Goal: Navigation & Orientation: Find specific page/section

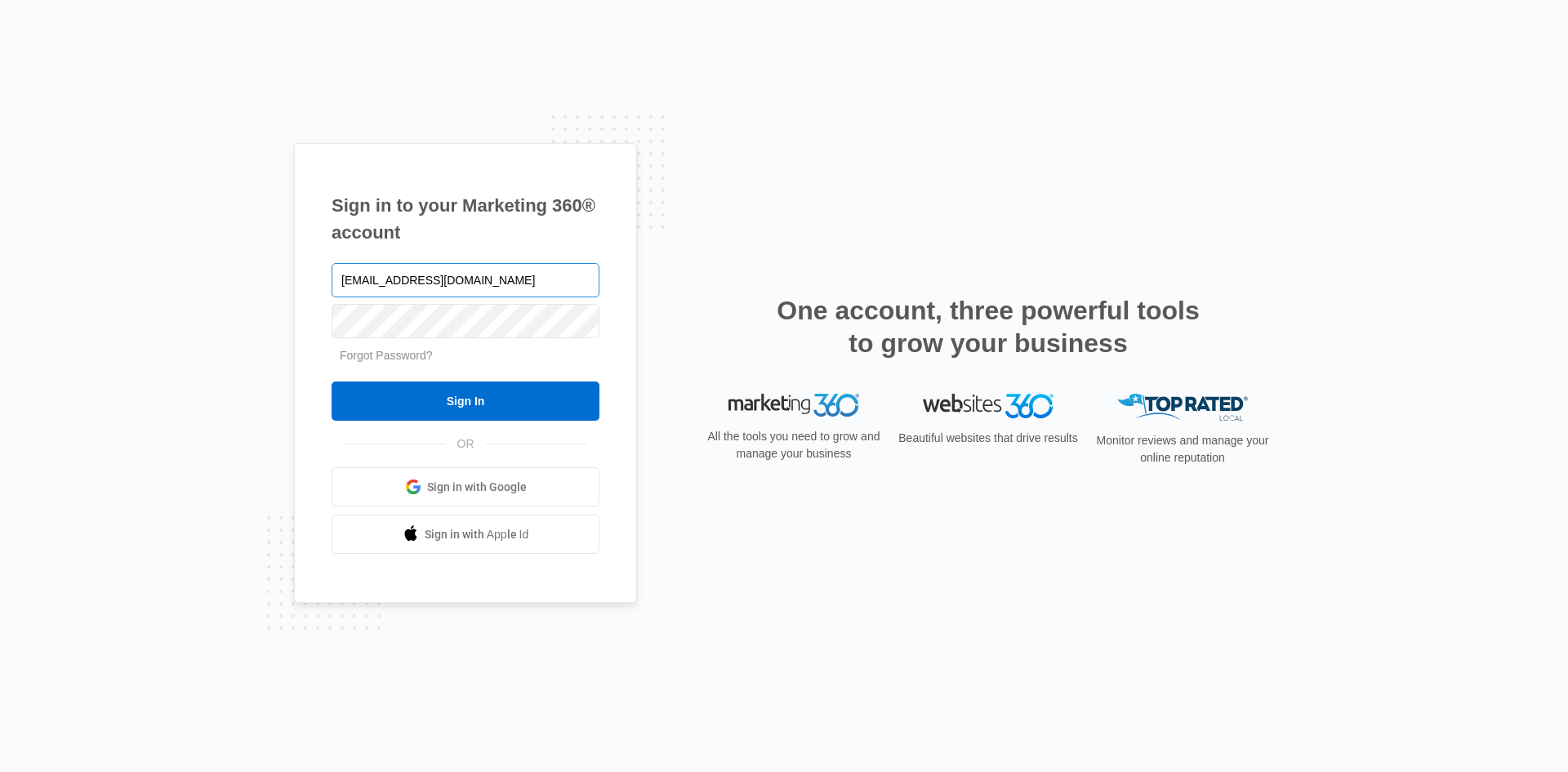
click at [405, 295] on input "[EMAIL_ADDRESS][DOMAIN_NAME]" at bounding box center [466, 280] width 268 height 34
type input "[EMAIL_ADDRESS][DOMAIN_NAME]"
click at [413, 403] on input "Sign In" at bounding box center [466, 401] width 268 height 39
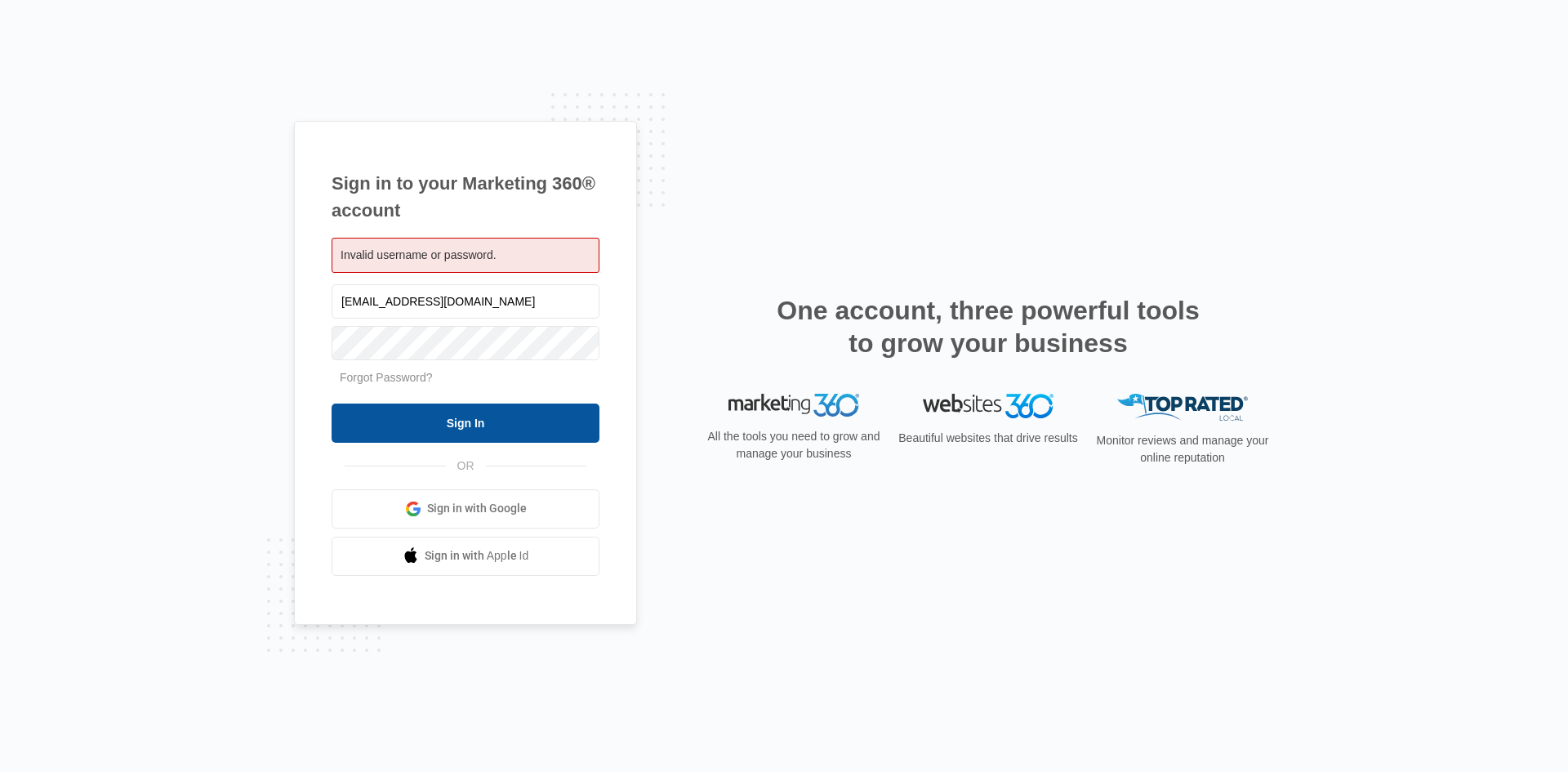
click at [375, 422] on input "Sign In" at bounding box center [466, 423] width 268 height 39
click at [392, 426] on input "Sign In" at bounding box center [466, 423] width 268 height 39
drag, startPoint x: 606, startPoint y: 282, endPoint x: 552, endPoint y: 311, distance: 61.3
click at [552, 311] on div "Sign in to your Marketing 360® account Invalid username or password. milwaukeed…" at bounding box center [465, 372] width 343 height 504
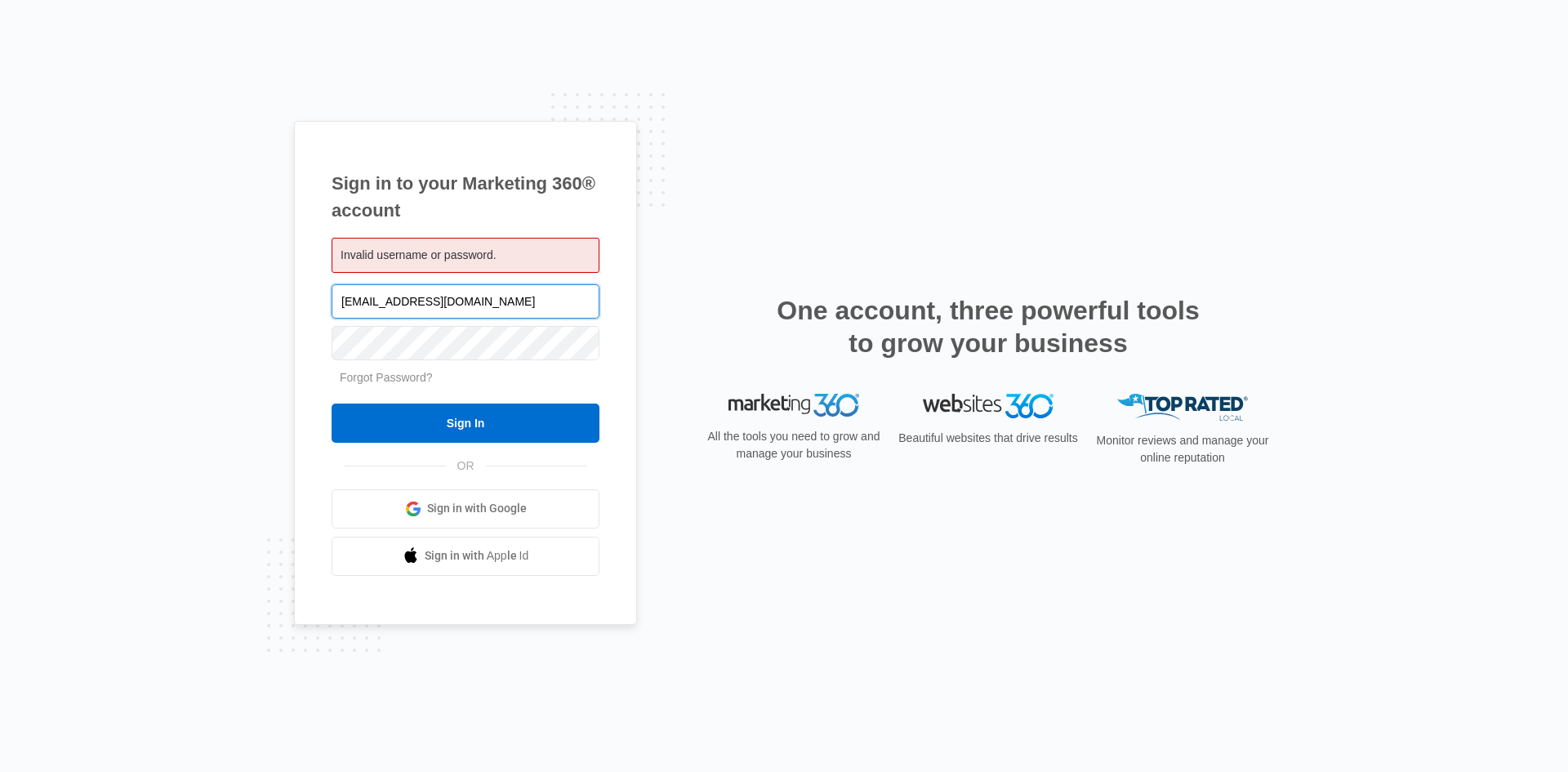
click at [526, 304] on input "[EMAIL_ADDRESS][DOMAIN_NAME]" at bounding box center [466, 301] width 268 height 34
type input "[EMAIL_ADDRESS][DOMAIN_NAME]"
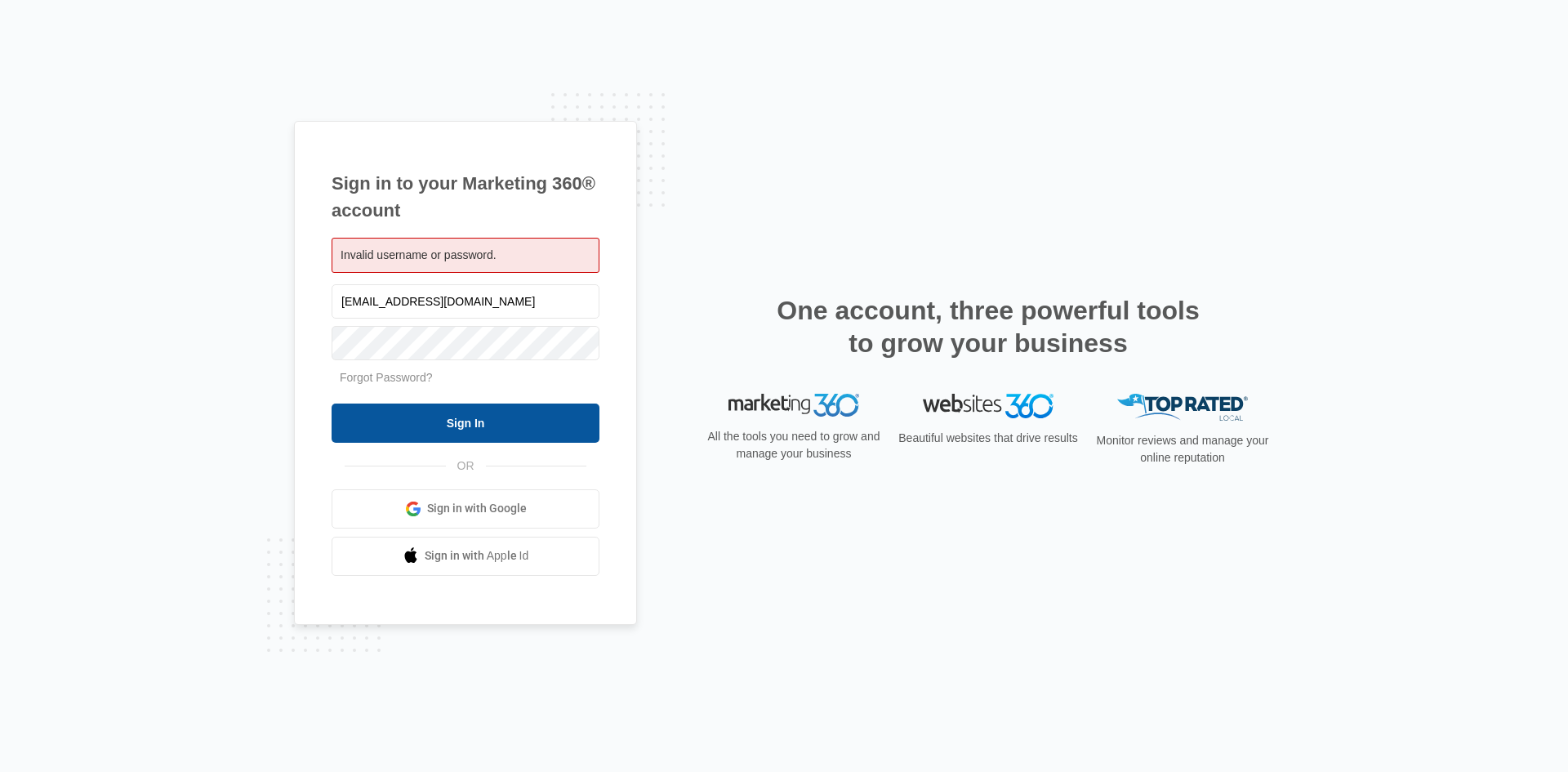
click at [370, 438] on input "Sign In" at bounding box center [466, 423] width 268 height 39
click at [428, 420] on input "Sign In" at bounding box center [466, 423] width 268 height 39
drag, startPoint x: 552, startPoint y: 296, endPoint x: 333, endPoint y: 281, distance: 219.5
click at [333, 281] on div "milwaukeedoodles@gmail.com" at bounding box center [466, 302] width 268 height 41
type input "M"
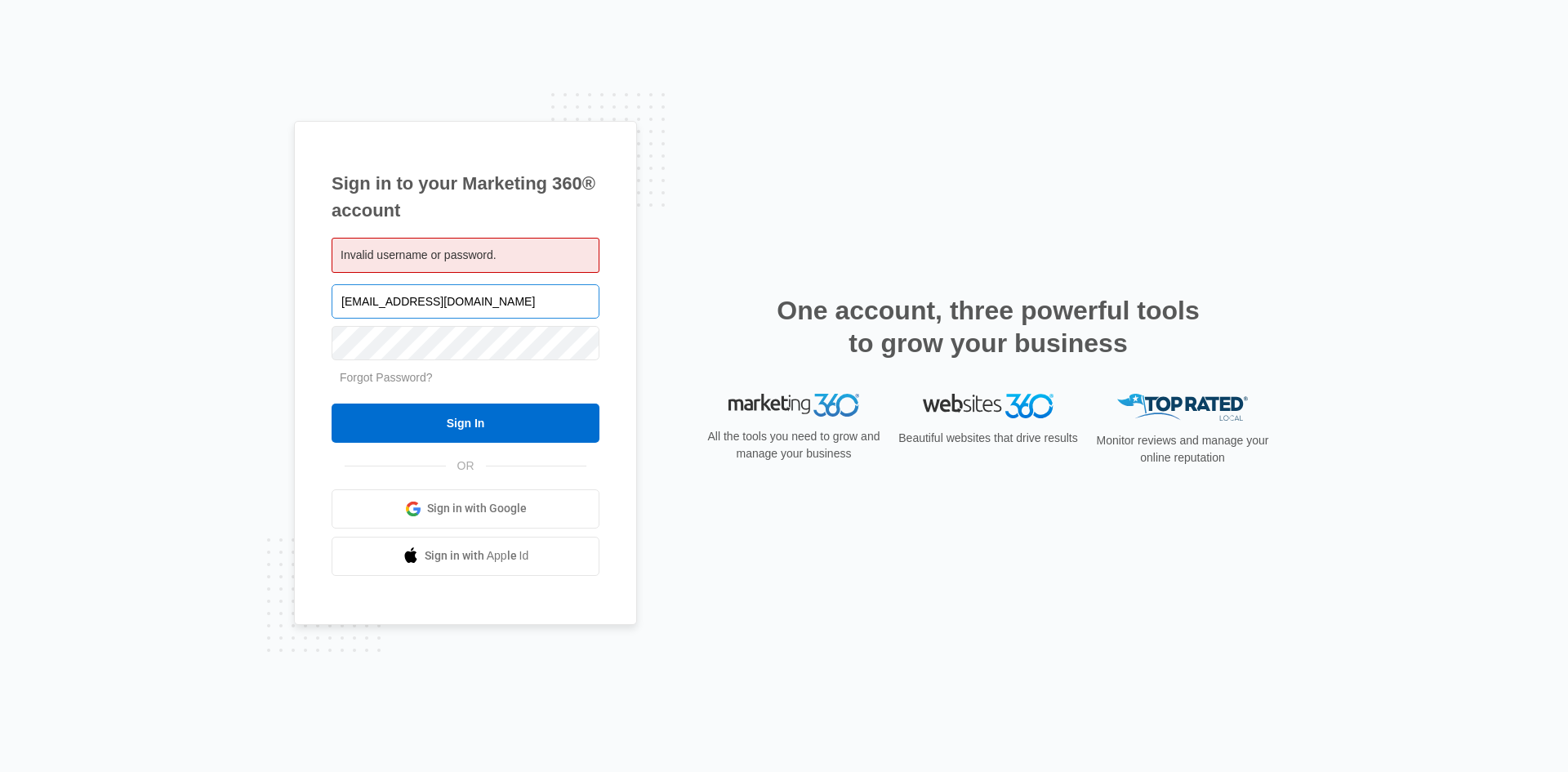
type input "milwaukeedoodles@gmail.com"
click at [398, 427] on input "Sign In" at bounding box center [466, 423] width 268 height 39
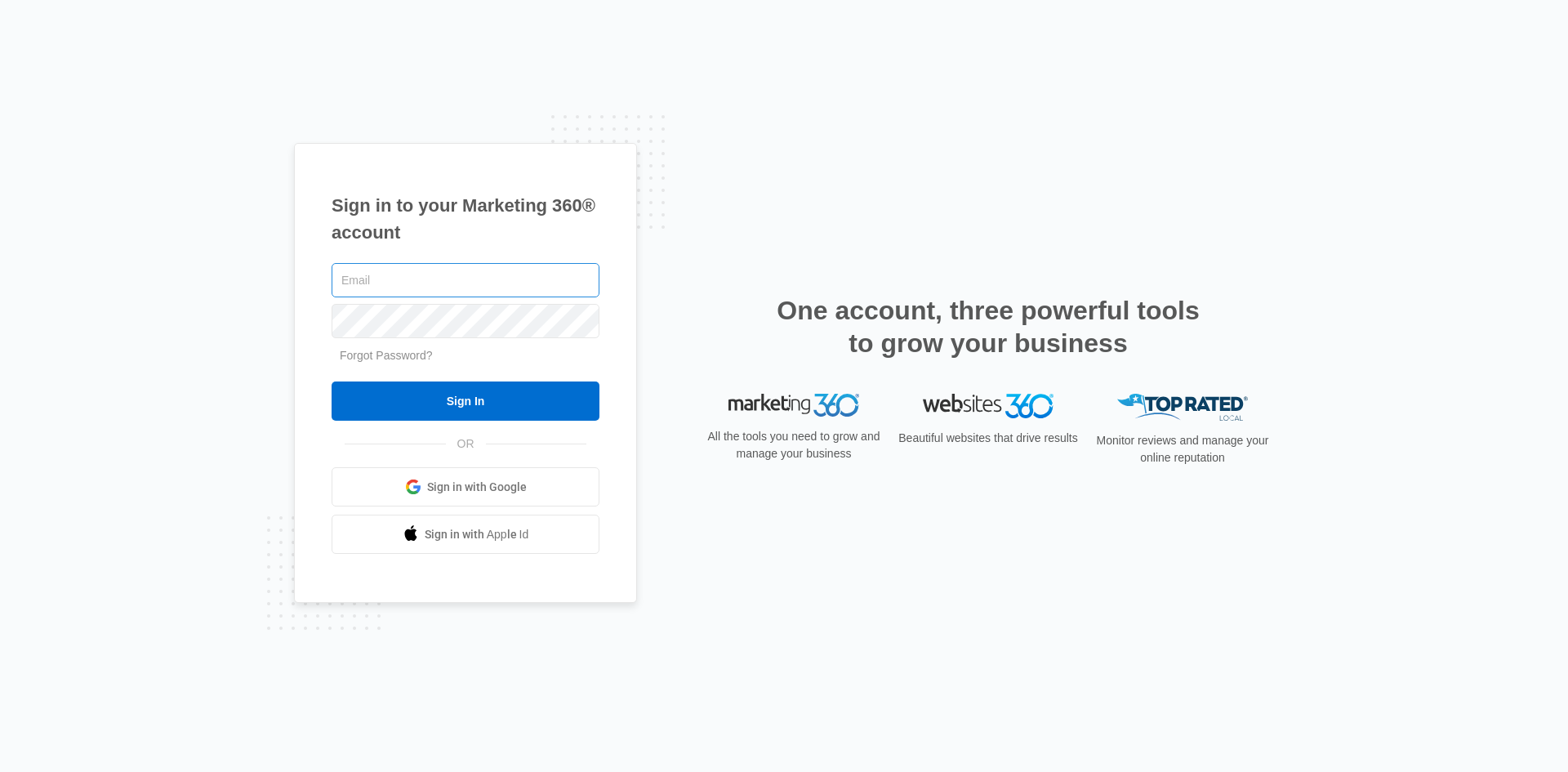
click at [352, 279] on input "text" at bounding box center [466, 280] width 268 height 34
type input "[EMAIL_ADDRESS][DOMAIN_NAME]"
click at [445, 305] on div at bounding box center [466, 321] width 268 height 41
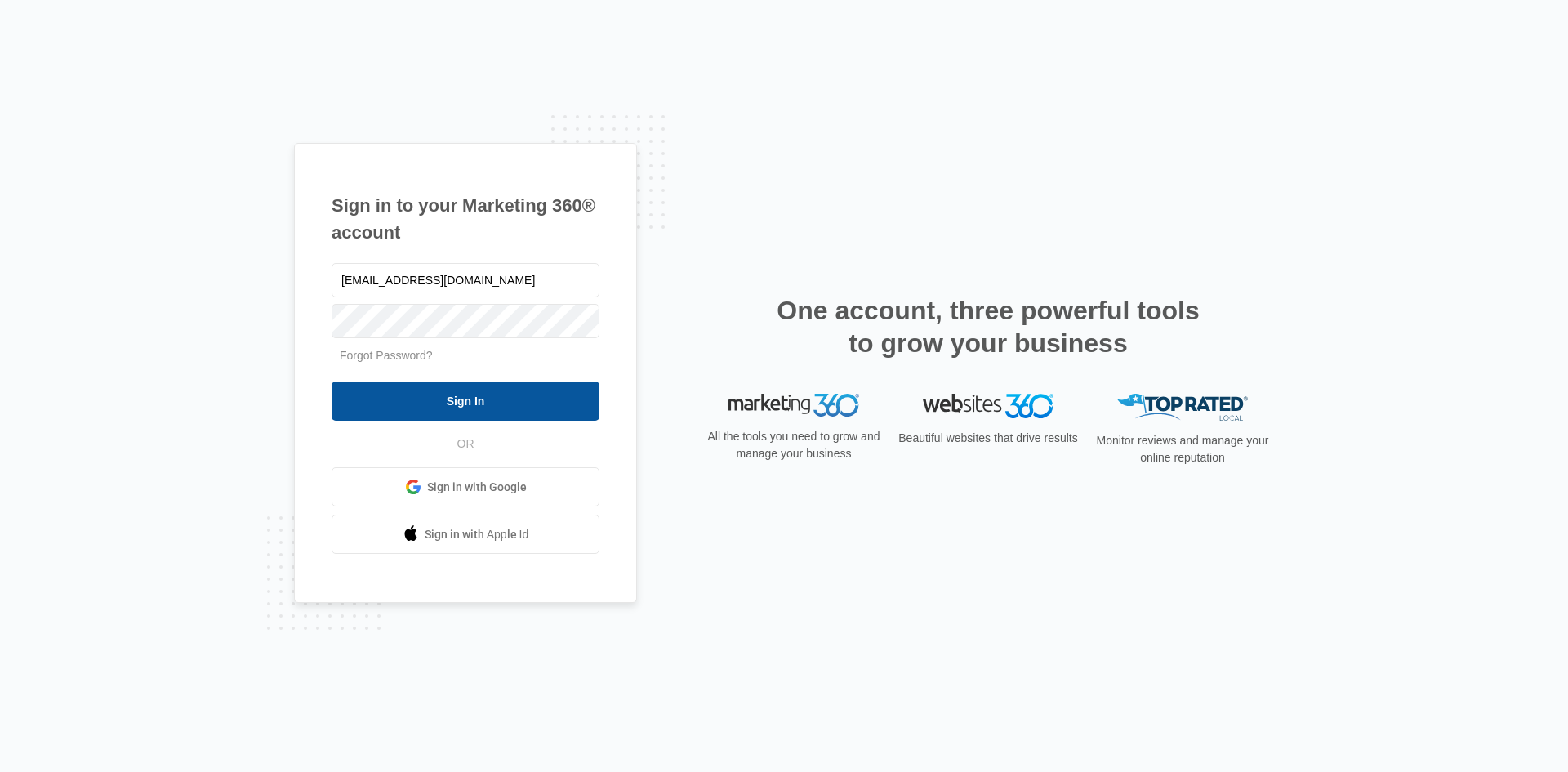
click at [413, 393] on input "Sign In" at bounding box center [466, 401] width 268 height 39
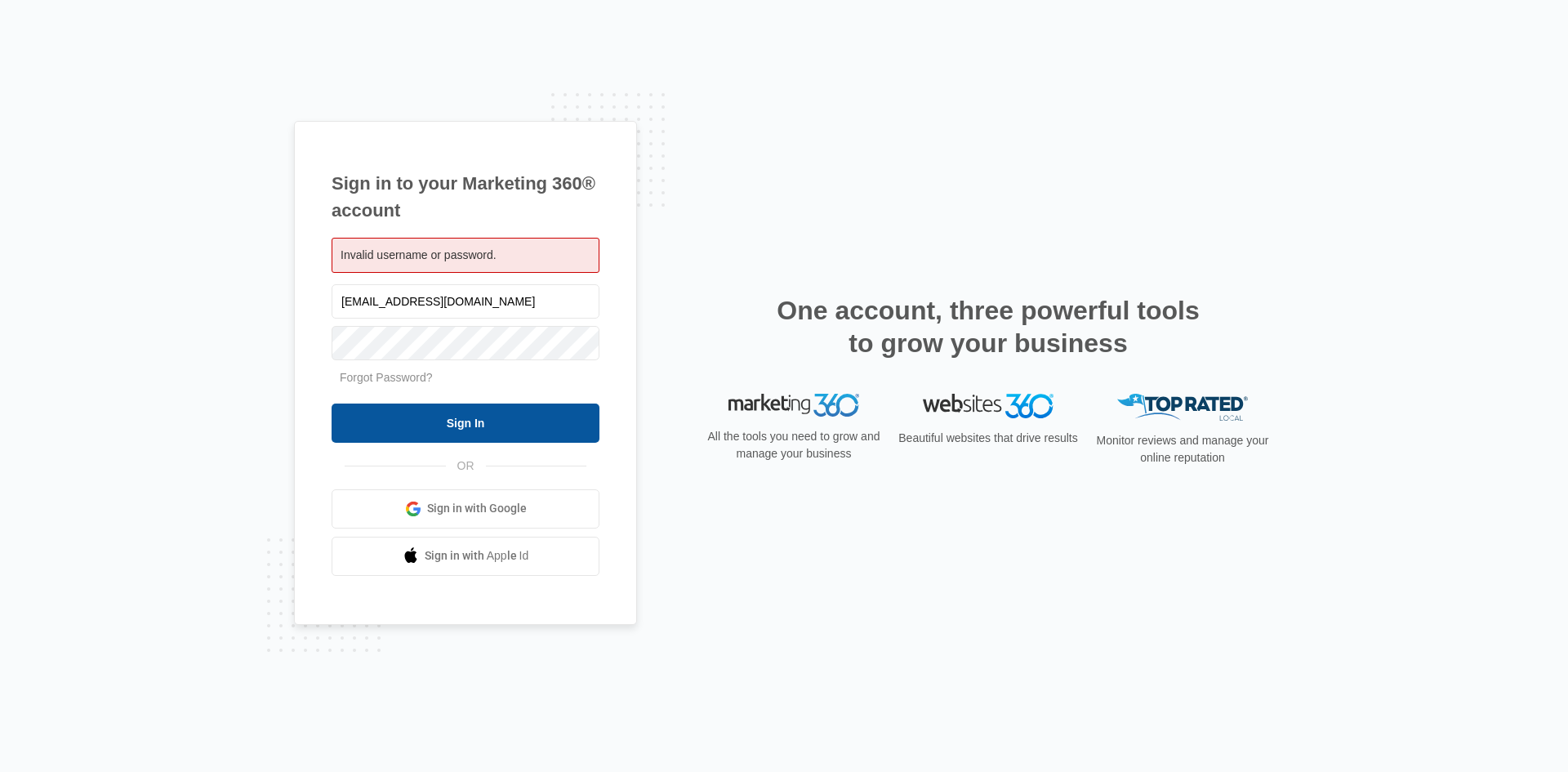
click at [434, 427] on input "Sign In" at bounding box center [466, 423] width 268 height 39
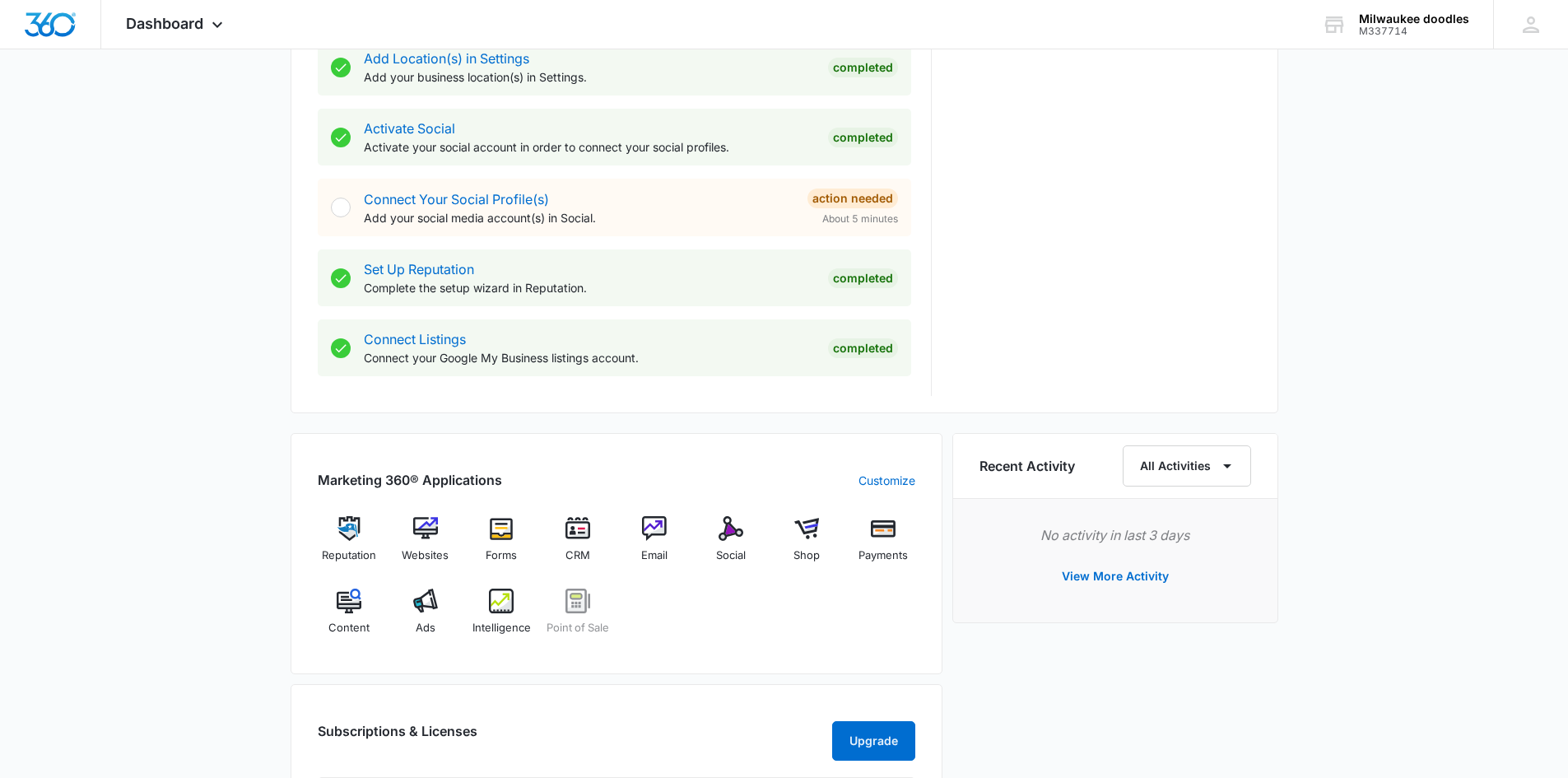
scroll to position [741, 0]
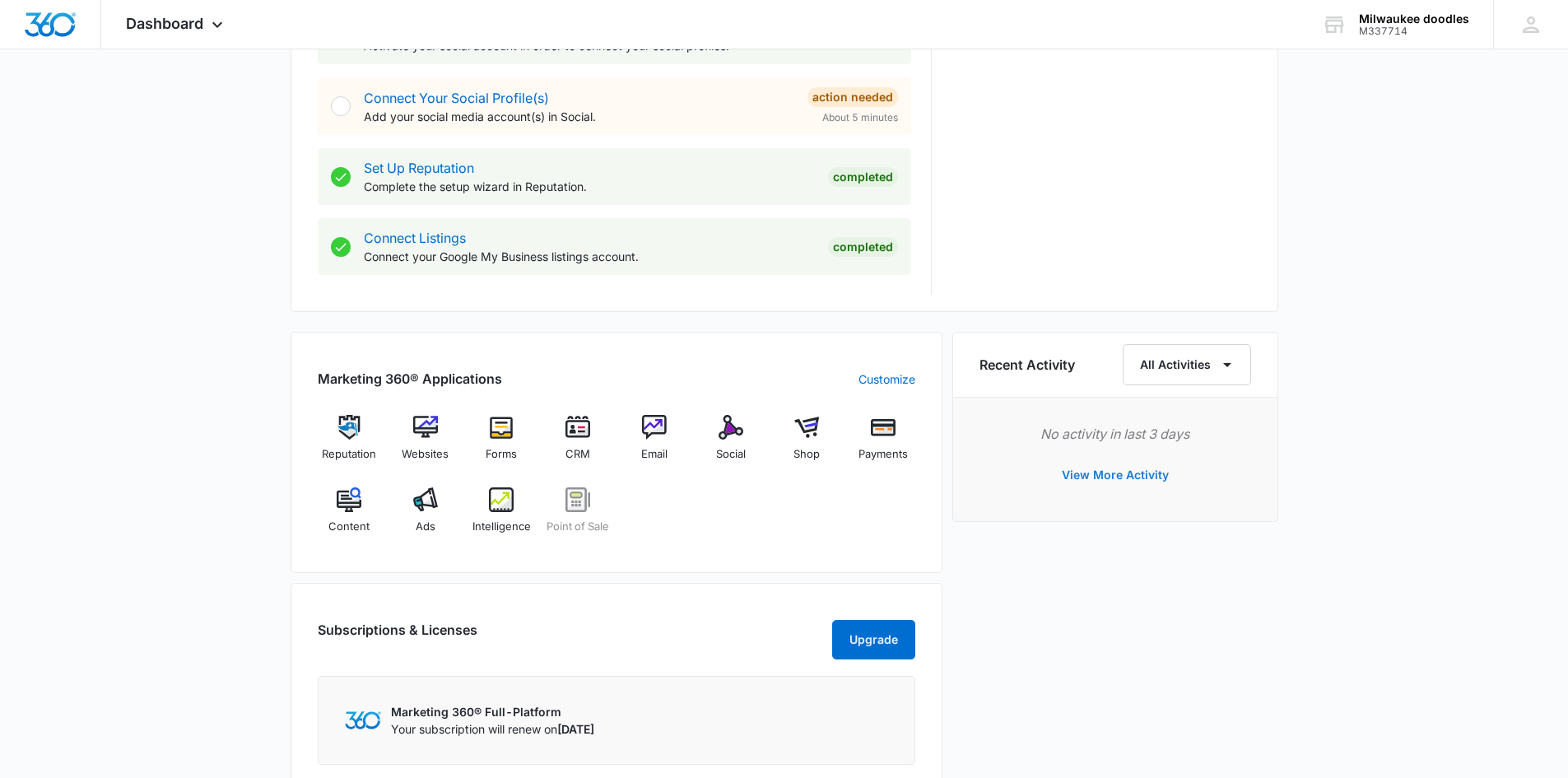
click at [1119, 464] on button "View More Activity" at bounding box center [1115, 475] width 140 height 39
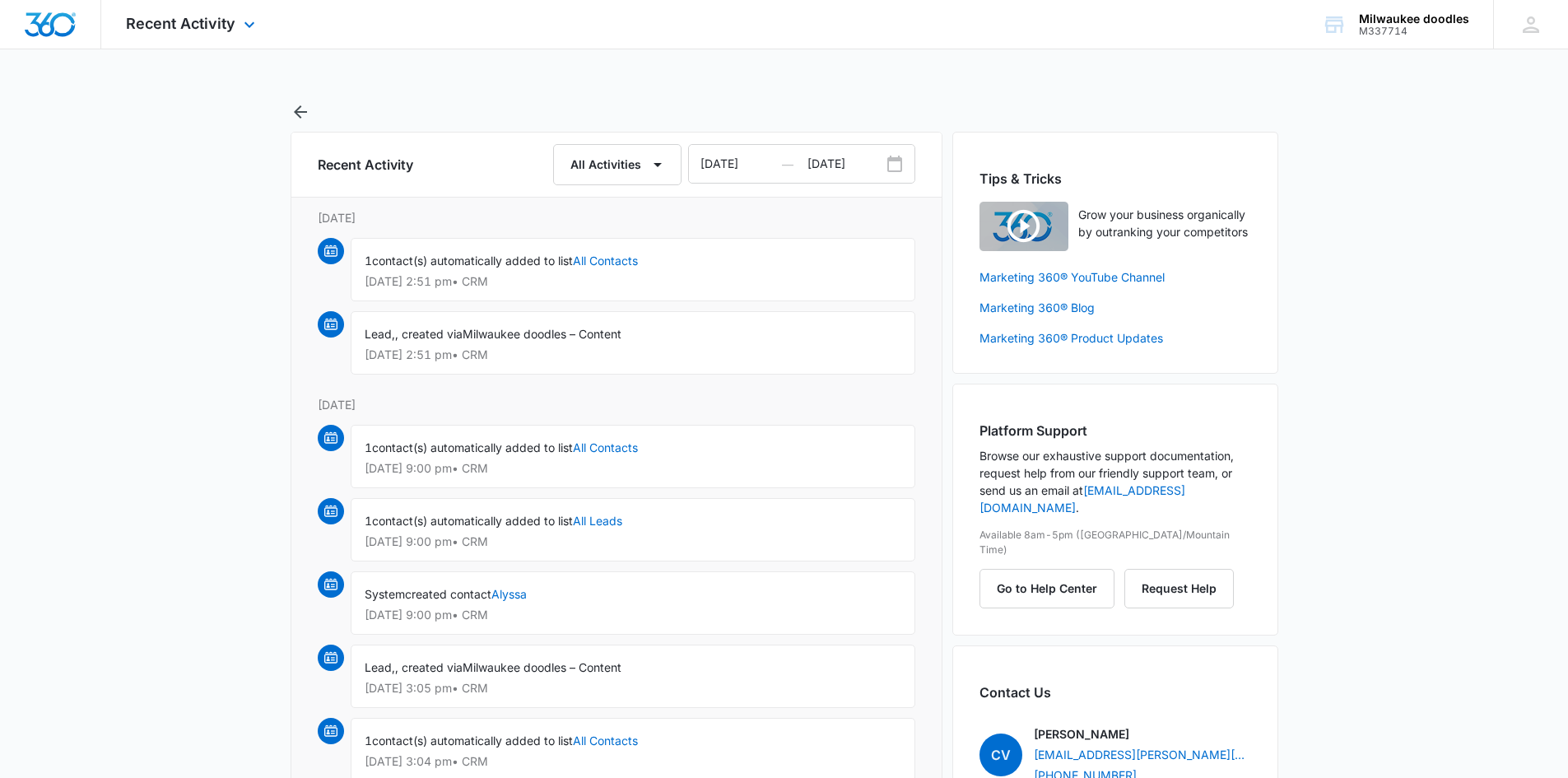
click at [259, 38] on div "Recent Activity Apps Reputation Websites Forms CRM Email Social Shop Payments P…" at bounding box center [193, 24] width 183 height 49
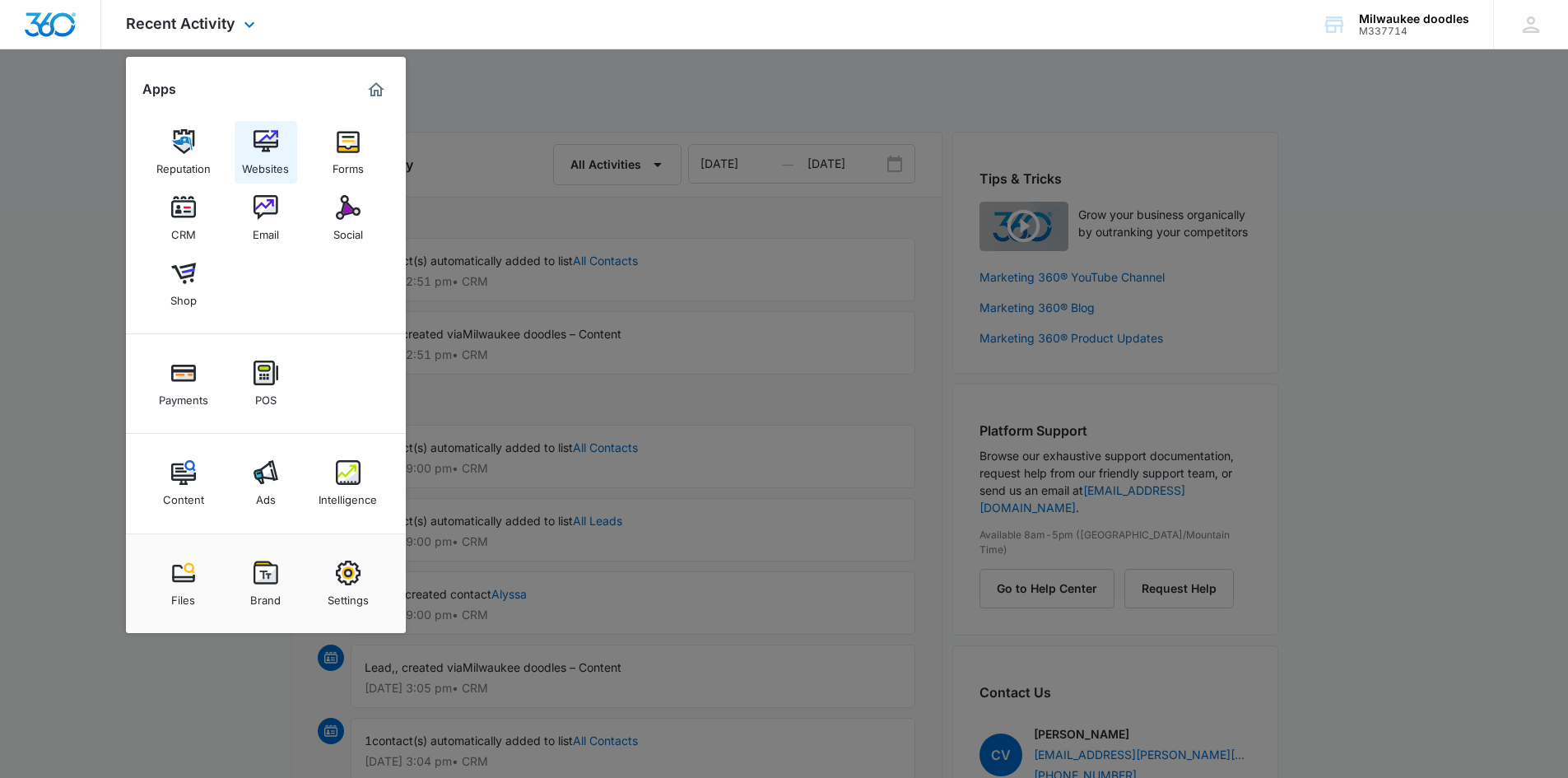
click at [242, 142] on link "Websites" at bounding box center [266, 152] width 62 height 62
